Goal: Find specific page/section: Find specific page/section

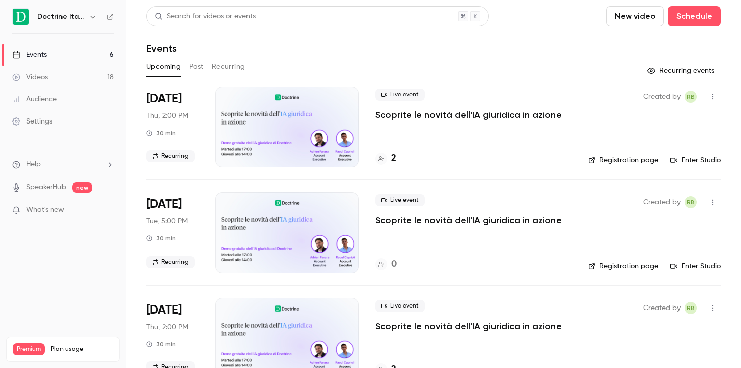
click at [390, 158] on div "2" at bounding box center [385, 159] width 21 height 14
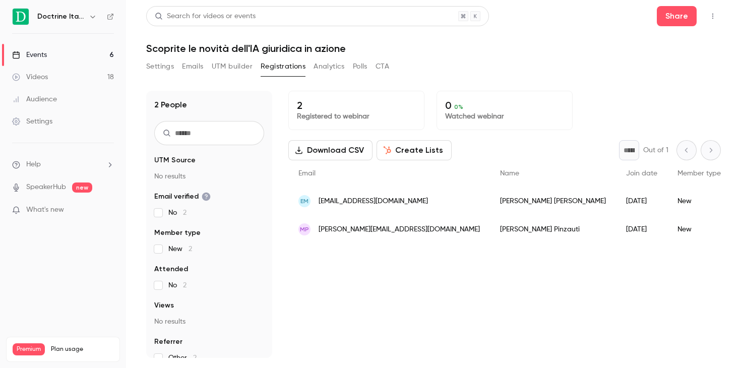
click at [356, 200] on span "[EMAIL_ADDRESS][DOMAIN_NAME]" at bounding box center [373, 201] width 109 height 11
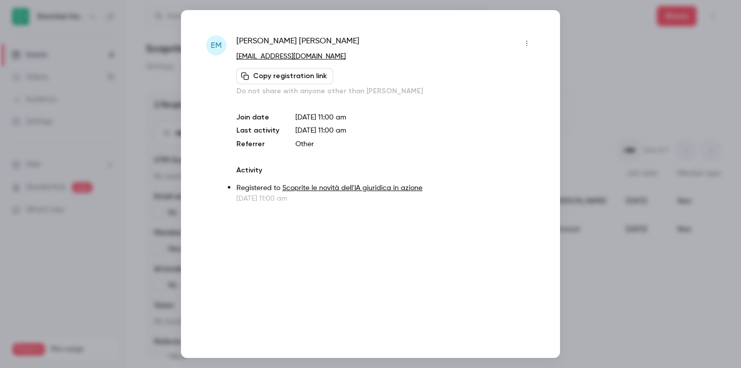
click at [277, 31] on div "EM [PERSON_NAME] [EMAIL_ADDRESS][DOMAIN_NAME] Copy registration link Do not sha…" at bounding box center [370, 184] width 379 height 348
click at [277, 36] on span "[PERSON_NAME]" at bounding box center [297, 43] width 123 height 16
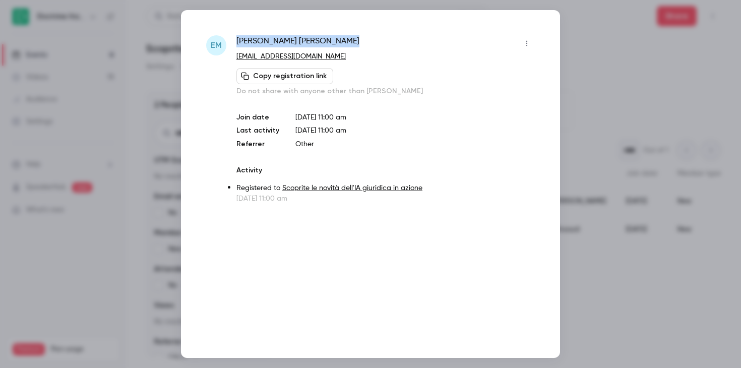
copy div "[PERSON_NAME]"
click at [597, 66] on div at bounding box center [370, 184] width 741 height 368
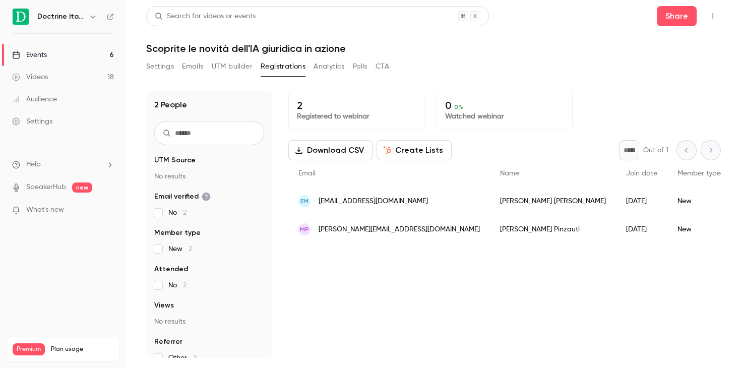
click at [90, 15] on icon "button" at bounding box center [93, 17] width 8 height 8
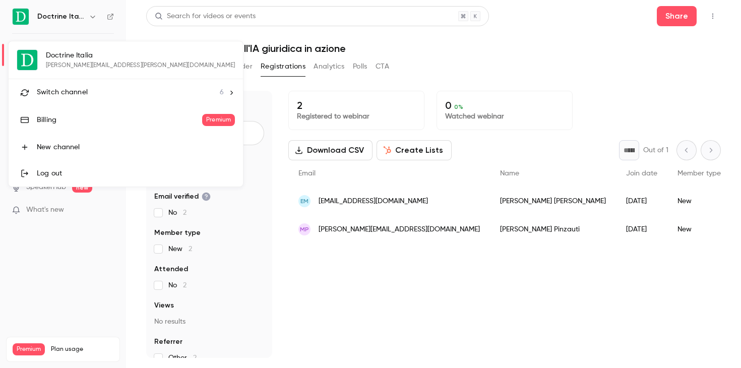
click at [82, 94] on span "Switch channel" at bounding box center [62, 92] width 51 height 11
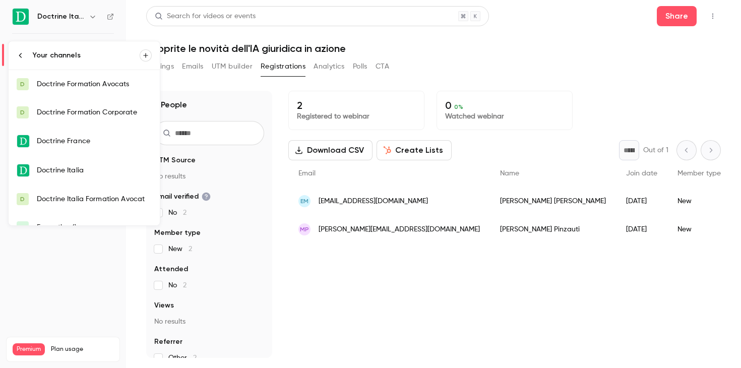
click at [91, 200] on div "Doctrine Italia Formation Avocat" at bounding box center [94, 199] width 115 height 10
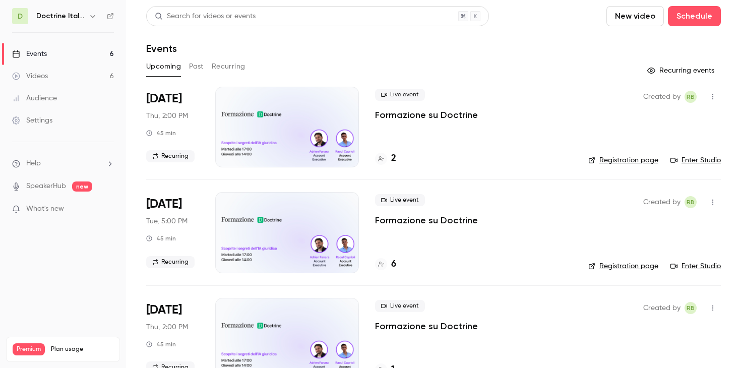
click at [392, 157] on h4 "2" at bounding box center [393, 159] width 5 height 14
